Goal: Task Accomplishment & Management: Use online tool/utility

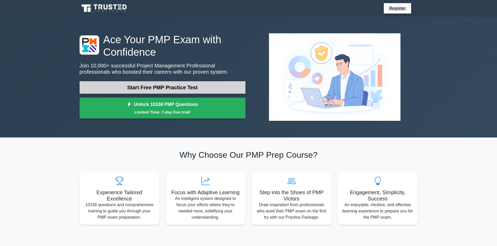
drag, startPoint x: 0, startPoint y: 0, endPoint x: 178, endPoint y: 88, distance: 198.1
click at [178, 88] on link "Start Free PMP Practice Test" at bounding box center [163, 87] width 166 height 13
